Goal: Check status

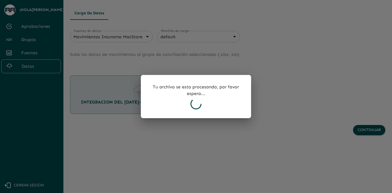
click at [197, 105] on icon at bounding box center [195, 103] width 11 height 11
click at [197, 101] on icon at bounding box center [195, 103] width 11 height 11
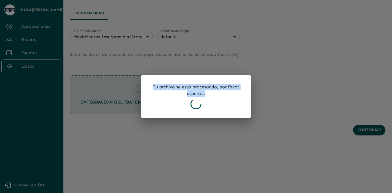
click at [197, 101] on icon at bounding box center [195, 103] width 11 height 11
click at [198, 94] on p "Tu archivo se esta procesando, por favor espera..." at bounding box center [196, 90] width 93 height 13
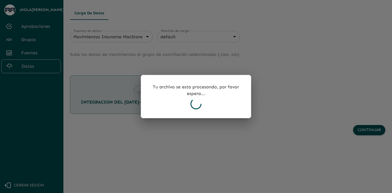
click at [198, 107] on icon at bounding box center [195, 103] width 11 height 11
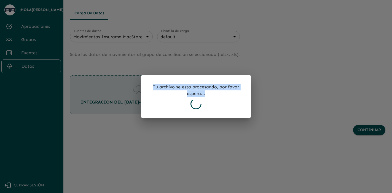
click at [198, 107] on icon at bounding box center [195, 103] width 11 height 11
